Goal: Task Accomplishment & Management: Use online tool/utility

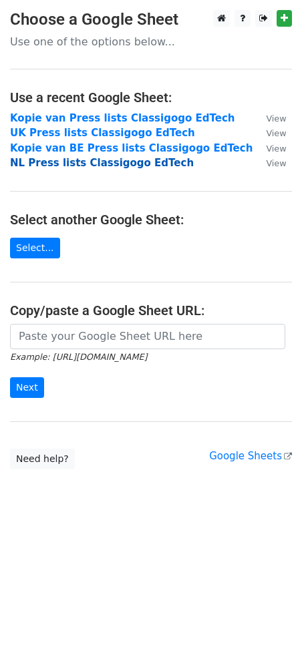
click at [79, 158] on strong "NL Press lists Classigogo EdTech" at bounding box center [102, 163] width 184 height 12
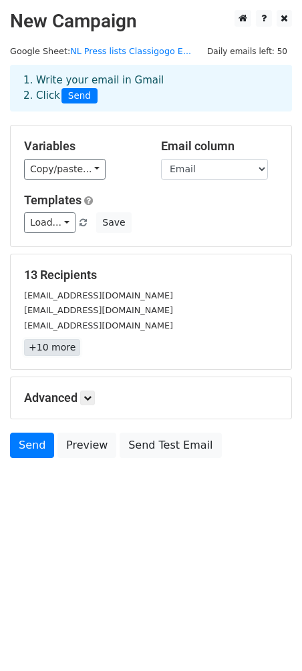
click at [57, 354] on link "+10 more" at bounding box center [52, 347] width 56 height 17
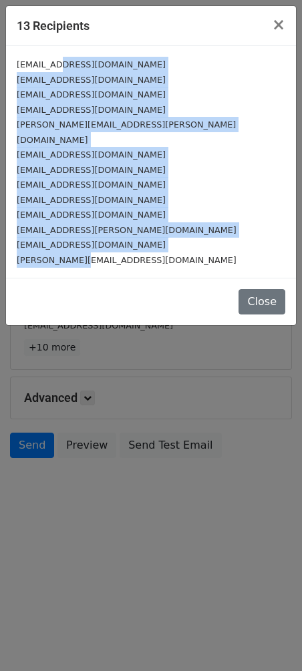
drag, startPoint x: 80, startPoint y: 239, endPoint x: 59, endPoint y: 69, distance: 170.8
click at [59, 69] on div "redactie@didactiefonline.nl redactie@van12tot18.nl jsw@zwijsen.nl pers@kennisne…" at bounding box center [151, 162] width 290 height 232
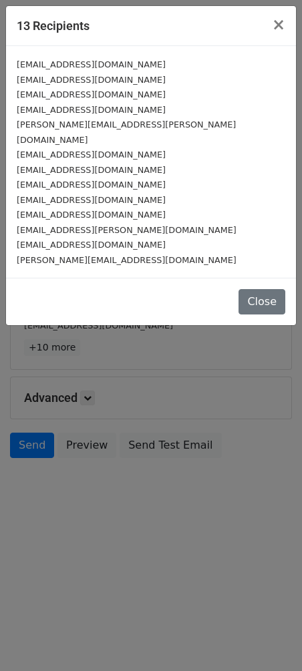
click at [87, 117] on div "tom.hoven@surf.nl" at bounding box center [151, 132] width 268 height 30
click at [81, 125] on small "tom.hoven@surf.nl" at bounding box center [126, 131] width 219 height 25
click at [276, 28] on span "×" at bounding box center [278, 24] width 13 height 19
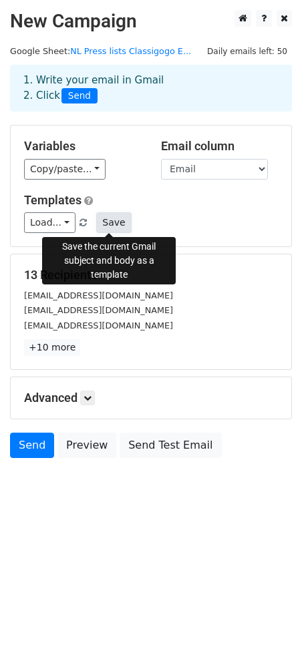
click at [99, 222] on button "Save" at bounding box center [113, 222] width 35 height 21
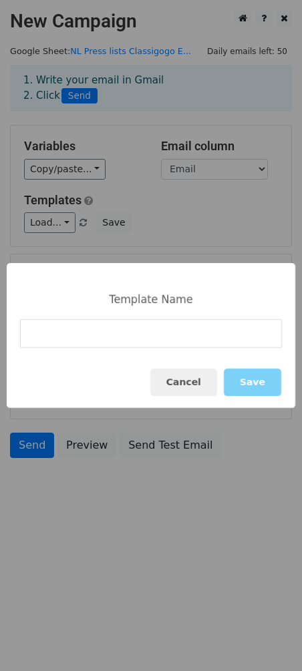
click at [151, 234] on div "Template Name Cancel Save" at bounding box center [151, 335] width 302 height 671
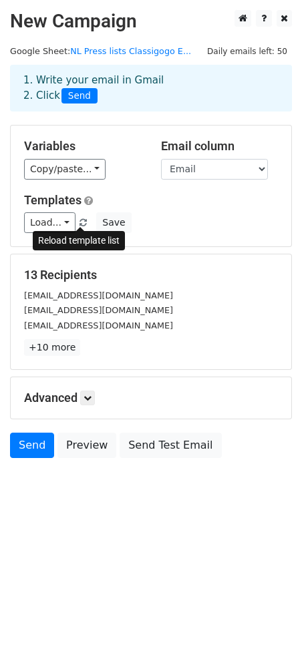
click at [81, 222] on span at bounding box center [82, 223] width 7 height 9
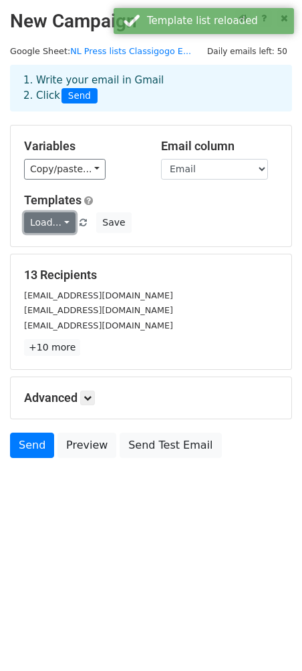
click at [47, 225] on link "Load..." at bounding box center [49, 222] width 51 height 21
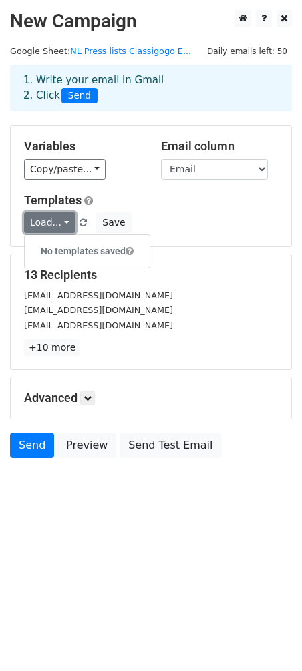
click at [48, 216] on link "Load..." at bounding box center [49, 222] width 51 height 21
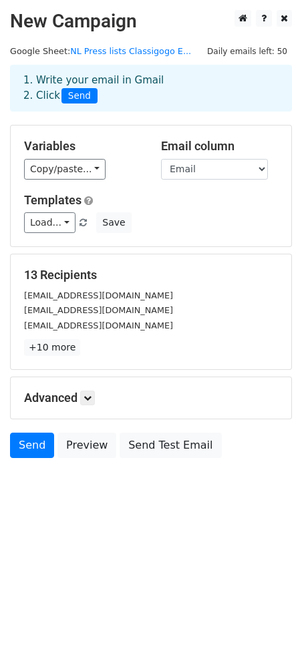
click at [54, 182] on div "Variables Copy/paste... {{Email}} {{Contact}} {{Telefoon}} {{Website}} {{Catego…" at bounding box center [151, 185] width 280 height 121
click at [79, 155] on div "Variables Copy/paste... {{Email}} {{Contact}} {{Telefoon}} {{Website}} {{Catego…" at bounding box center [82, 159] width 137 height 41
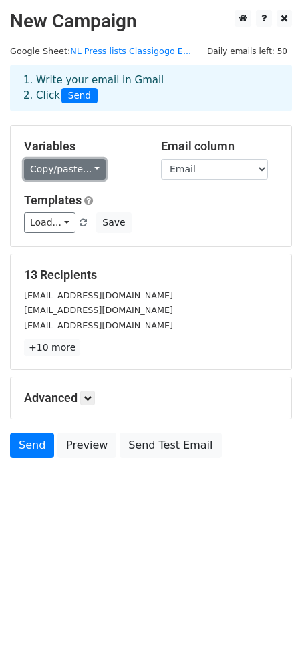
click at [78, 167] on link "Copy/paste..." at bounding box center [64, 169] width 81 height 21
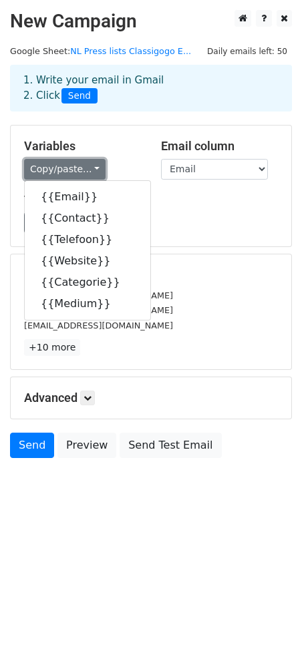
click at [78, 165] on link "Copy/paste..." at bounding box center [64, 169] width 81 height 21
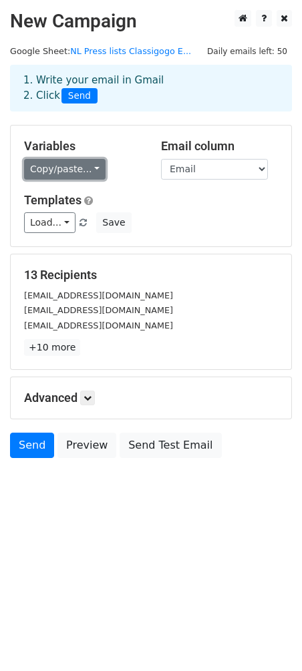
click at [78, 165] on link "Copy/paste..." at bounding box center [64, 169] width 81 height 21
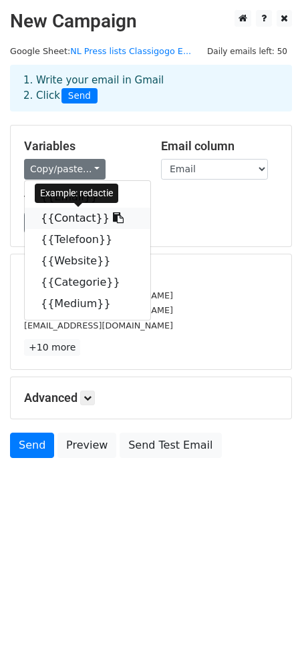
click at [113, 220] on icon at bounding box center [118, 217] width 11 height 11
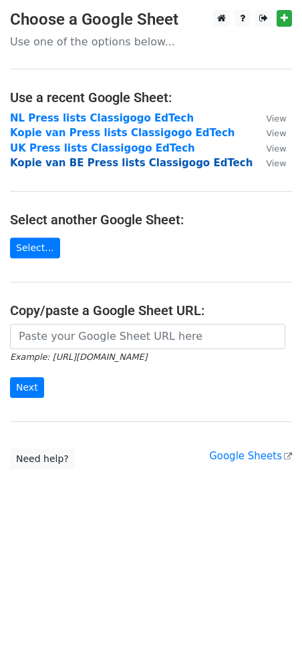
click at [96, 161] on strong "Kopie van BE Press lists Classigogo EdTech" at bounding box center [131, 163] width 242 height 12
click at [91, 162] on strong "Kopie van BE Press lists Classigogo EdTech" at bounding box center [131, 163] width 242 height 12
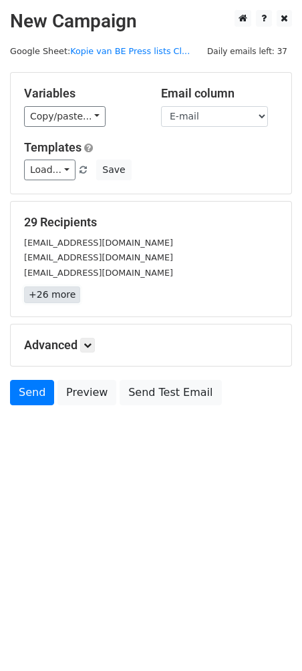
click at [49, 301] on link "+26 more" at bounding box center [52, 294] width 56 height 17
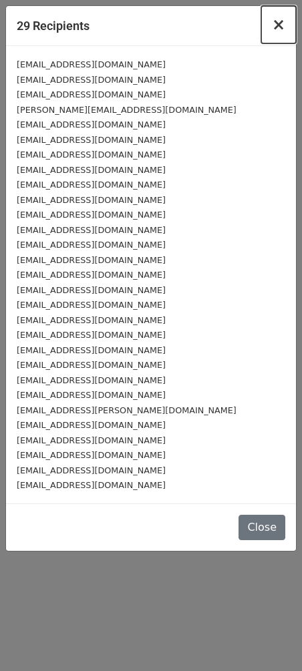
click at [278, 23] on span "×" at bounding box center [278, 24] width 13 height 19
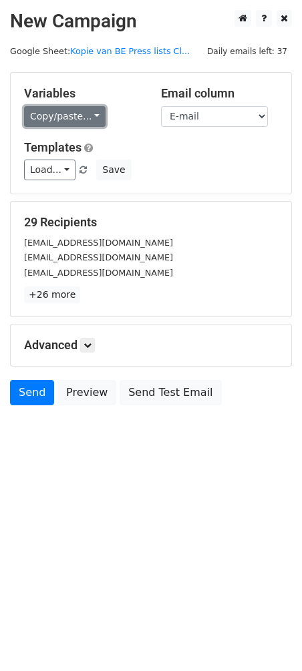
click at [71, 110] on link "Copy/paste..." at bounding box center [64, 116] width 81 height 21
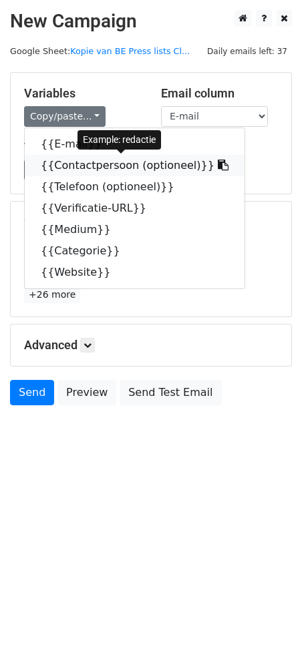
click at [218, 159] on icon at bounding box center [223, 164] width 11 height 11
